Goal: Task Accomplishment & Management: Use online tool/utility

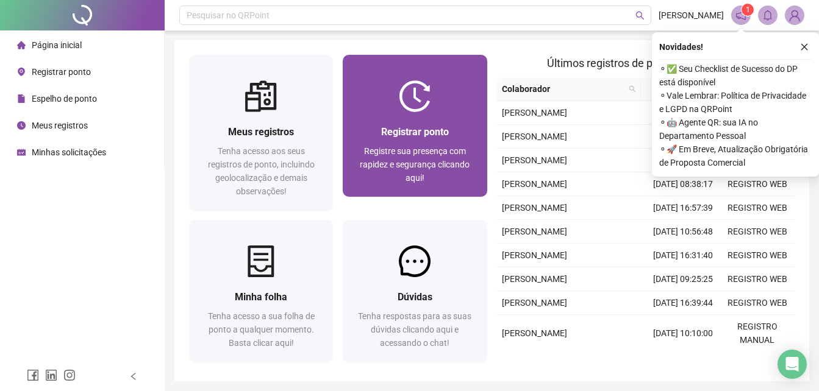
click at [424, 130] on span "Registrar ponto" at bounding box center [415, 132] width 68 height 12
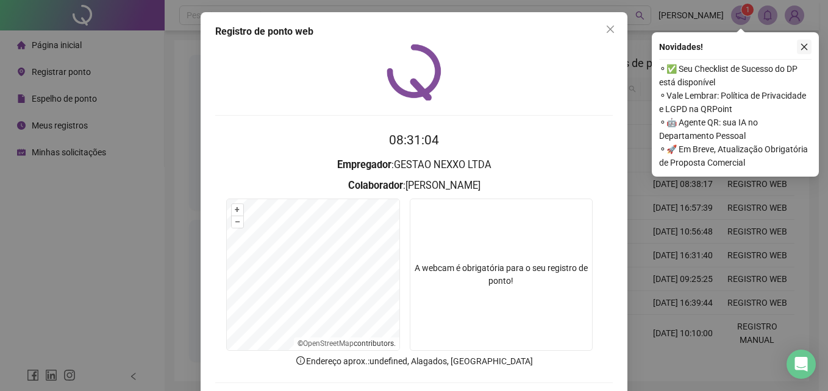
click at [807, 47] on icon "close" at bounding box center [804, 47] width 9 height 9
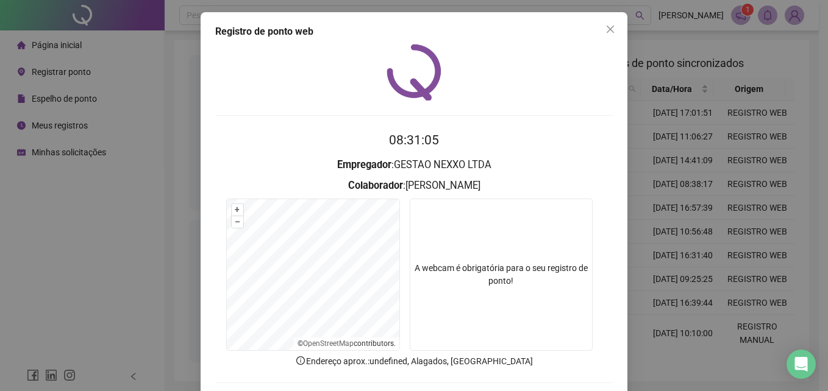
click at [648, 135] on div "Registro de ponto web 08:31:05 Empregador : GESTAO NEXXO LTDA Colaborador : [PE…" at bounding box center [414, 195] width 828 height 391
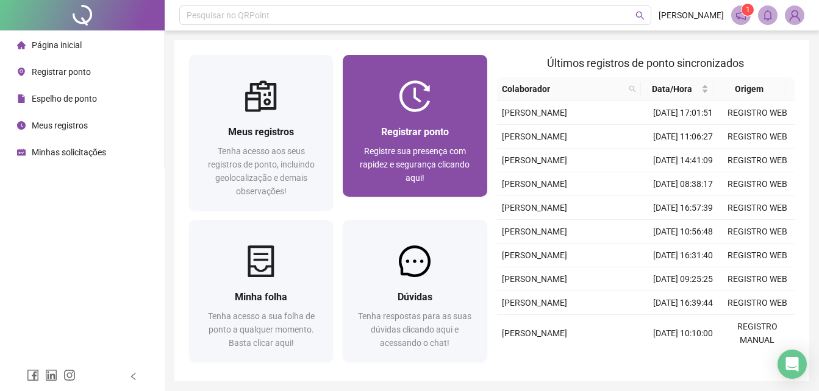
click at [382, 154] on span "Registre sua presença com rapidez e segurança clicando aqui!" at bounding box center [415, 164] width 110 height 37
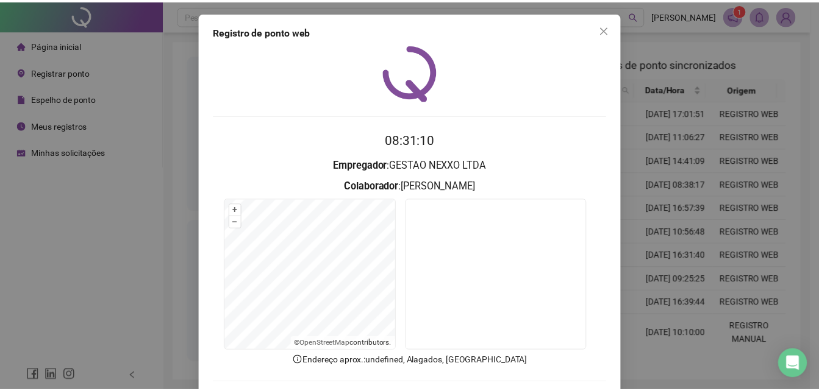
scroll to position [58, 0]
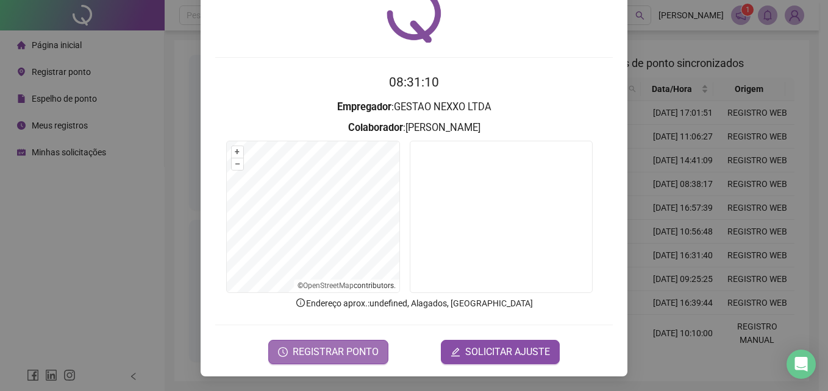
click at [349, 348] on span "REGISTRAR PONTO" at bounding box center [336, 352] width 86 height 15
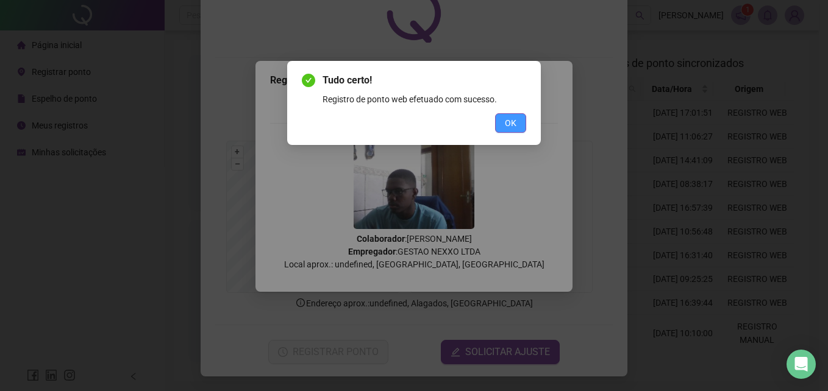
click at [512, 130] on button "OK" at bounding box center [510, 123] width 31 height 20
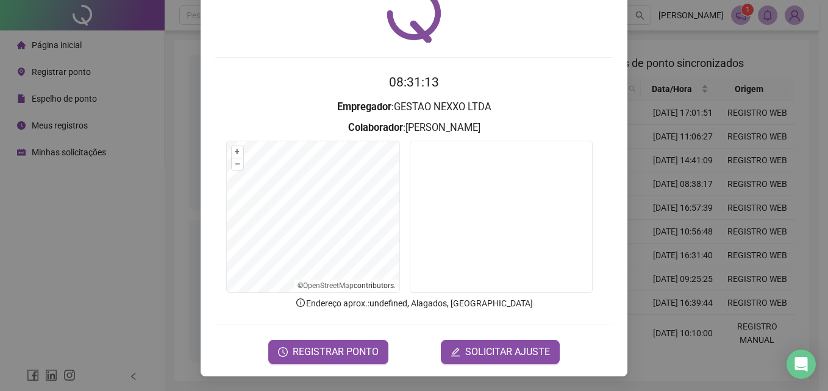
click at [665, 146] on div "Registro de ponto web 08:31:13 Empregador : GESTAO NEXXO LTDA Colaborador : [PE…" at bounding box center [414, 195] width 828 height 391
